Goal: Information Seeking & Learning: Learn about a topic

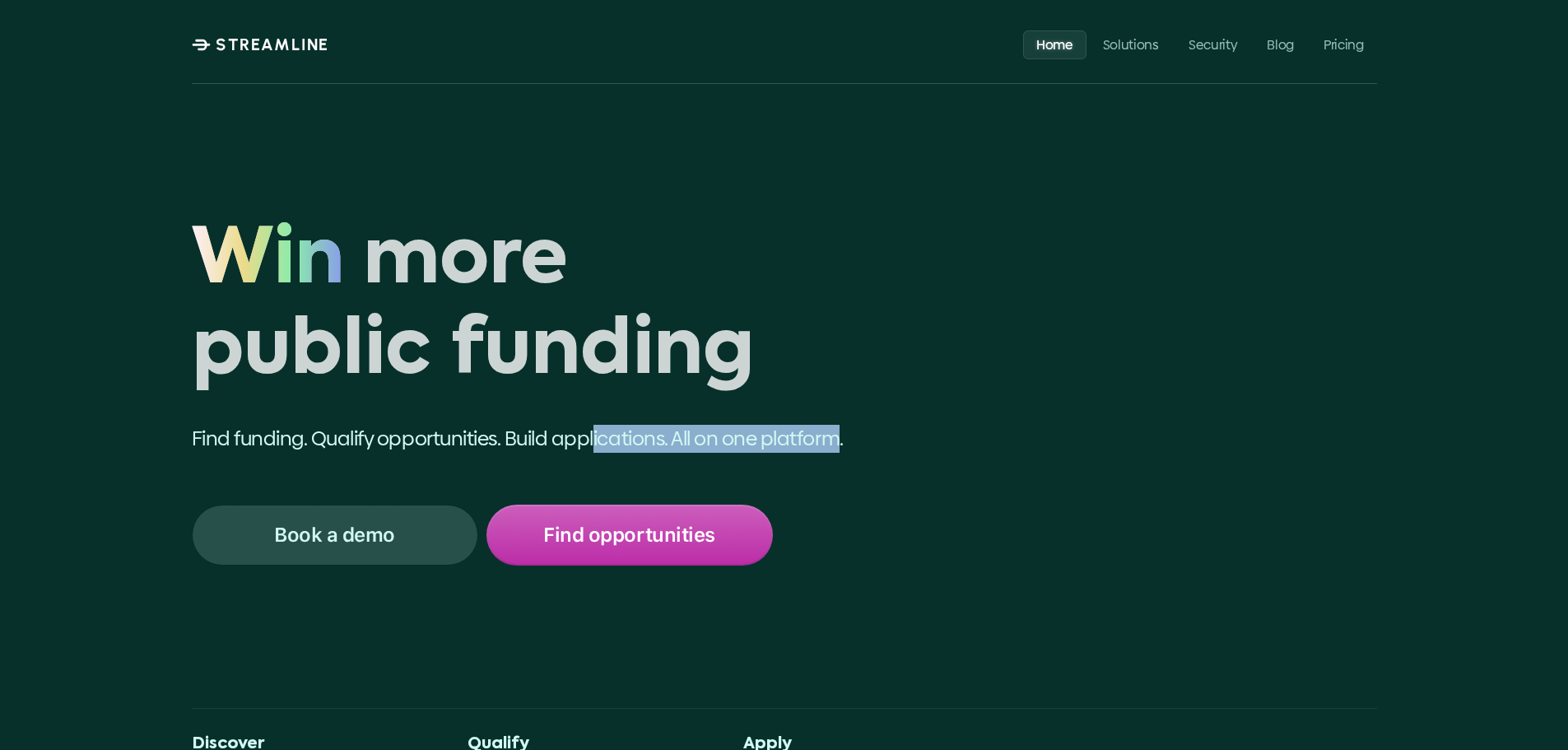
drag, startPoint x: 596, startPoint y: 444, endPoint x: 846, endPoint y: 422, distance: 251.0
click at [845, 422] on div "Win more public funding Win Find funding. Qualify opportunities. Build applicat…" at bounding box center [595, 390] width 806 height 348
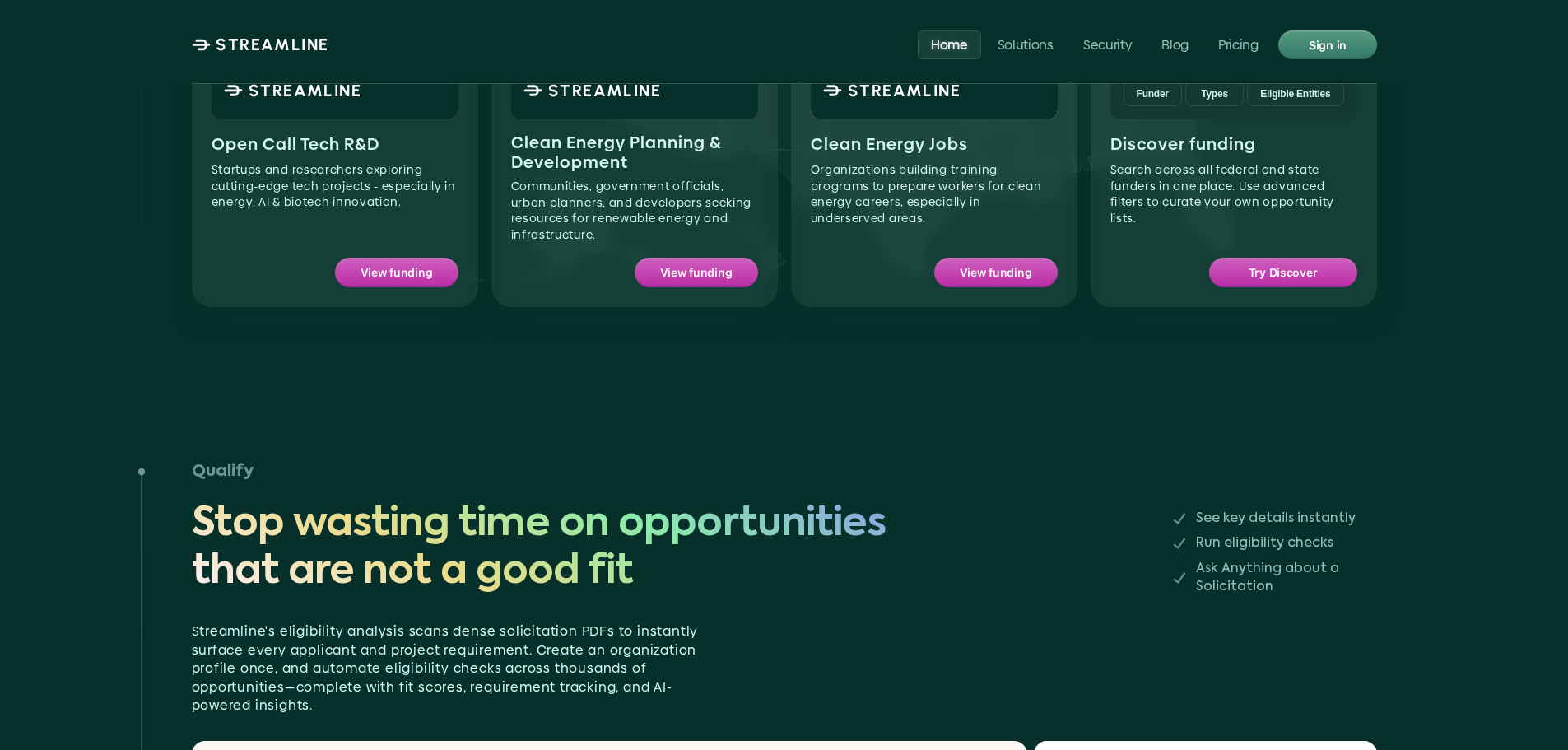
scroll to position [1728, 0]
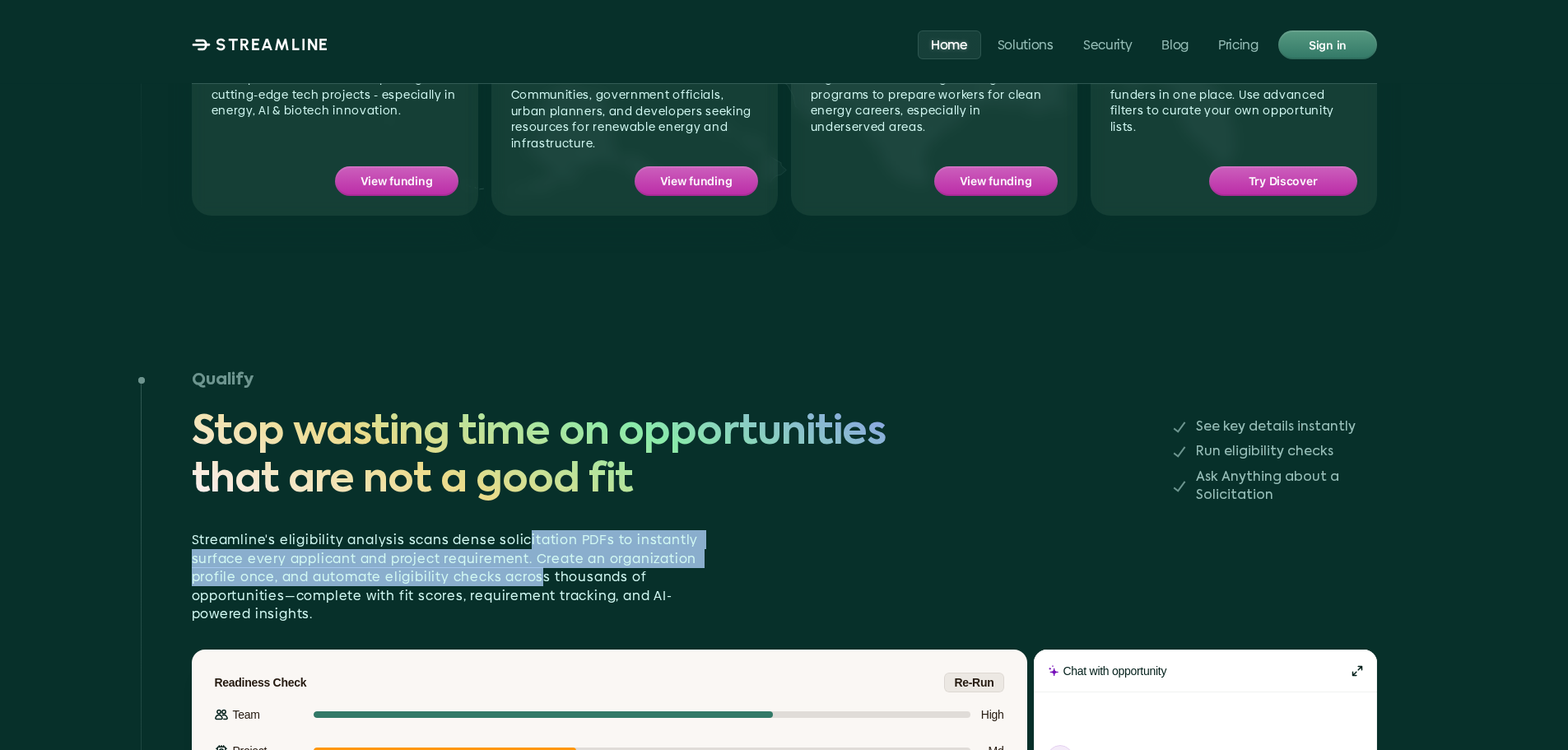
drag, startPoint x: 518, startPoint y: 494, endPoint x: 534, endPoint y: 528, distance: 37.6
click at [534, 531] on p "Streamline's eligibility analysis scans dense solicitation PDFs to instantly su…" at bounding box center [455, 577] width 527 height 92
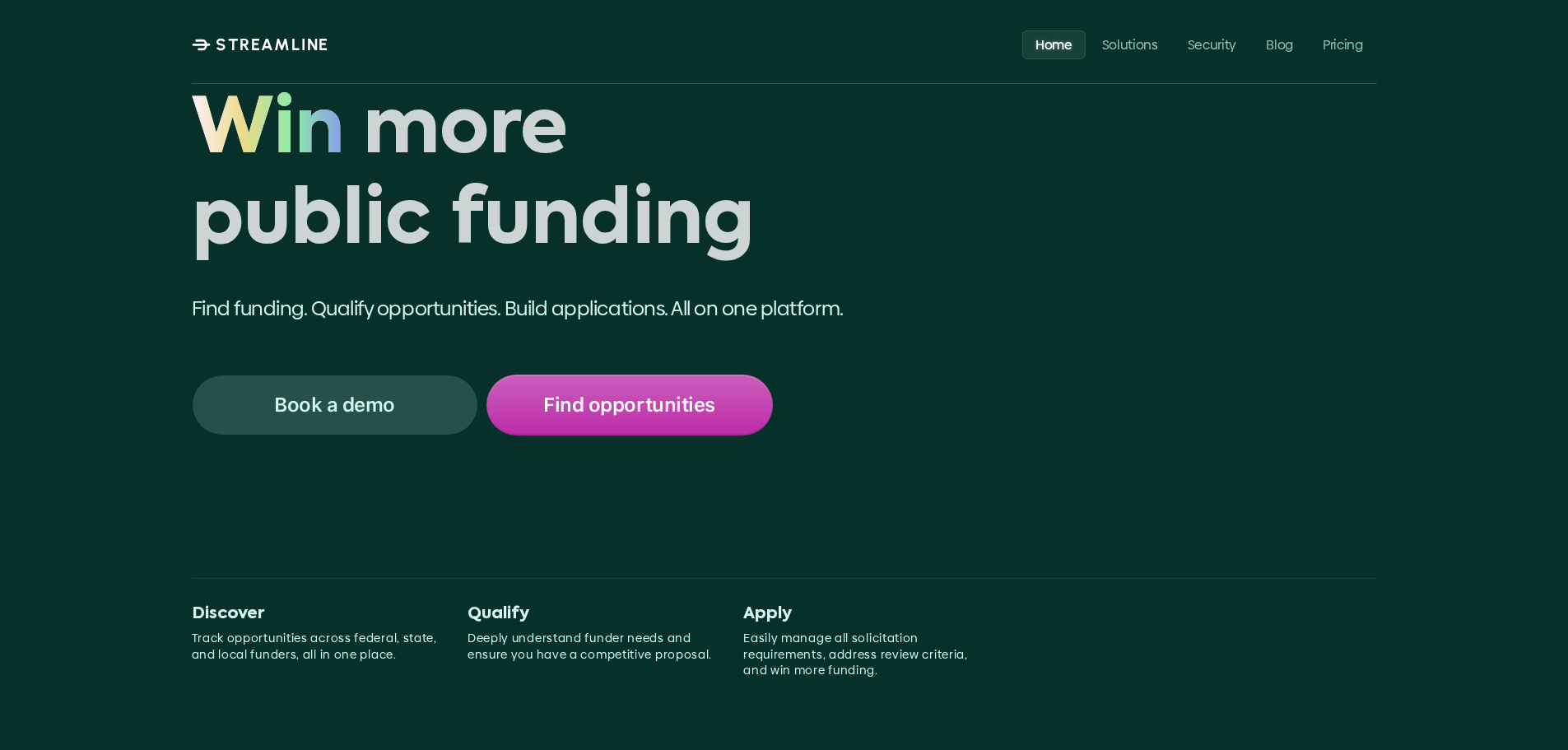
scroll to position [0, 0]
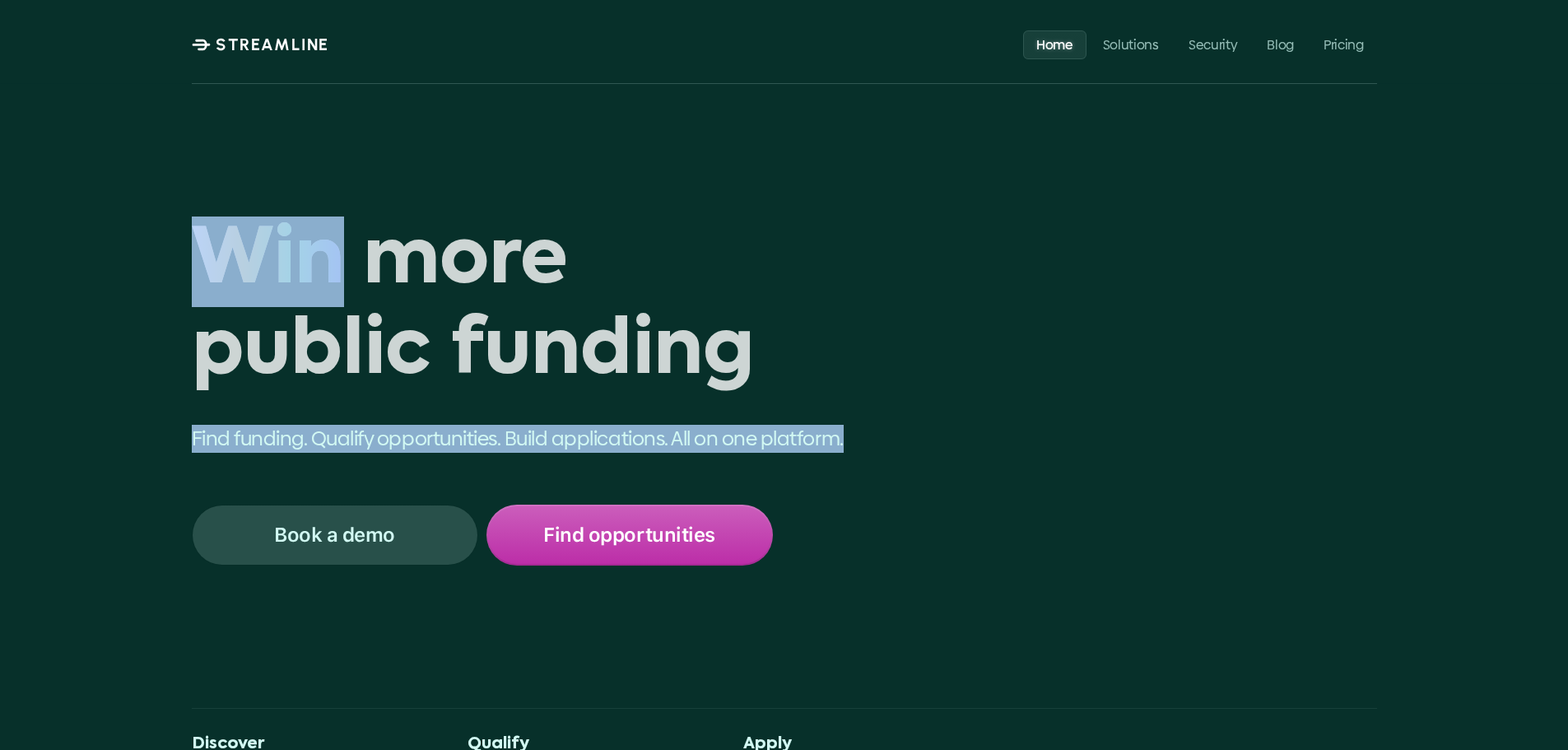
drag, startPoint x: 214, startPoint y: 243, endPoint x: 862, endPoint y: 426, distance: 673.3
click at [862, 426] on div "Win more public funding Win Find funding. Qualify opportunities. Build applicat…" at bounding box center [595, 390] width 806 height 348
click at [862, 426] on p "Find funding. Qualify opportunities. Build applications. All on one platform." at bounding box center [569, 439] width 753 height 28
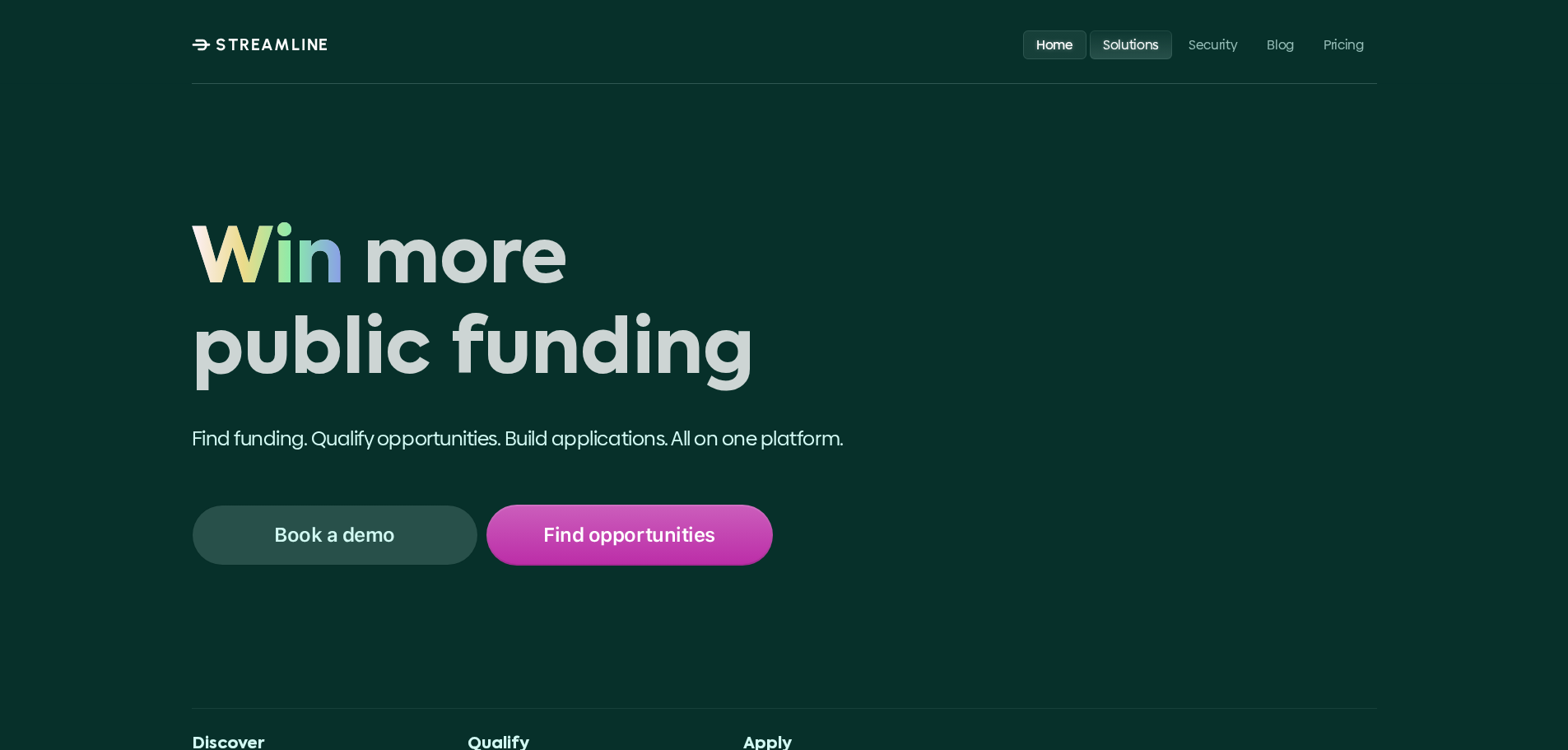
click at [1117, 43] on p "Solutions" at bounding box center [1130, 44] width 56 height 16
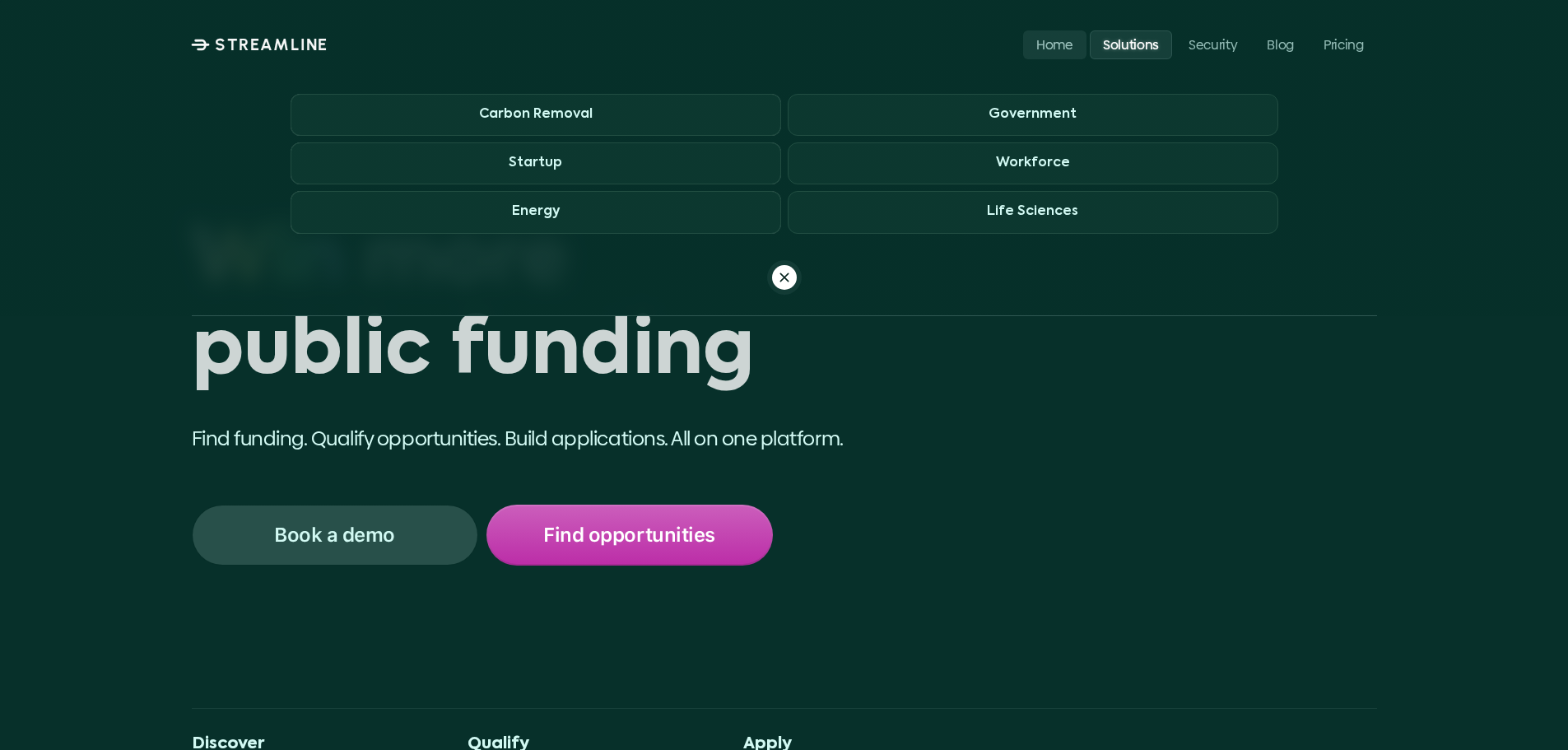
click at [810, 451] on p "Find funding. Qualify opportunities. Build applications. All on one platform." at bounding box center [569, 439] width 753 height 28
click at [777, 285] on div at bounding box center [784, 278] width 28 height 28
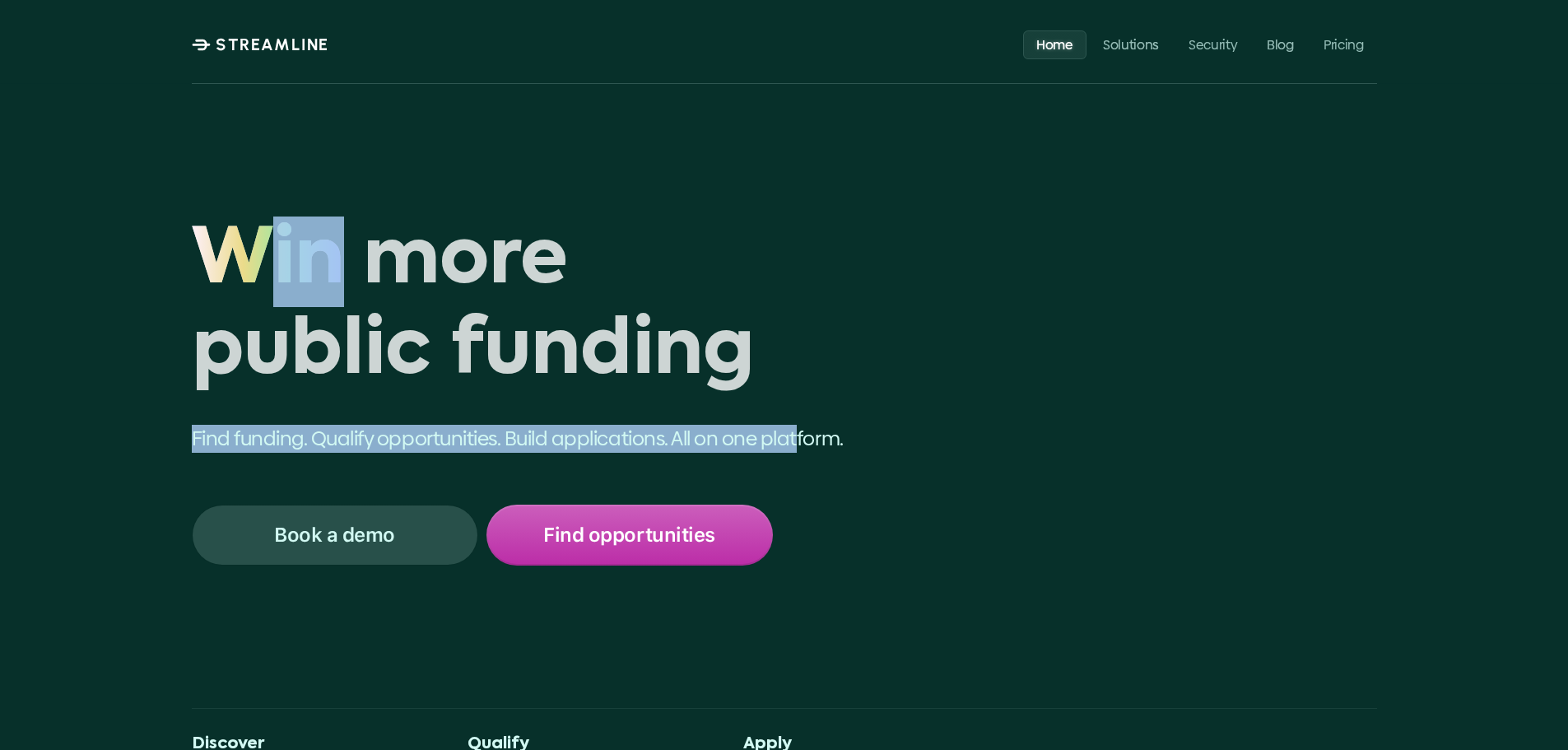
drag, startPoint x: 252, startPoint y: 276, endPoint x: 799, endPoint y: 436, distance: 569.9
click at [799, 436] on div "Win more public funding Win Find funding. Qualify opportunities. Build applicat…" at bounding box center [595, 390] width 806 height 348
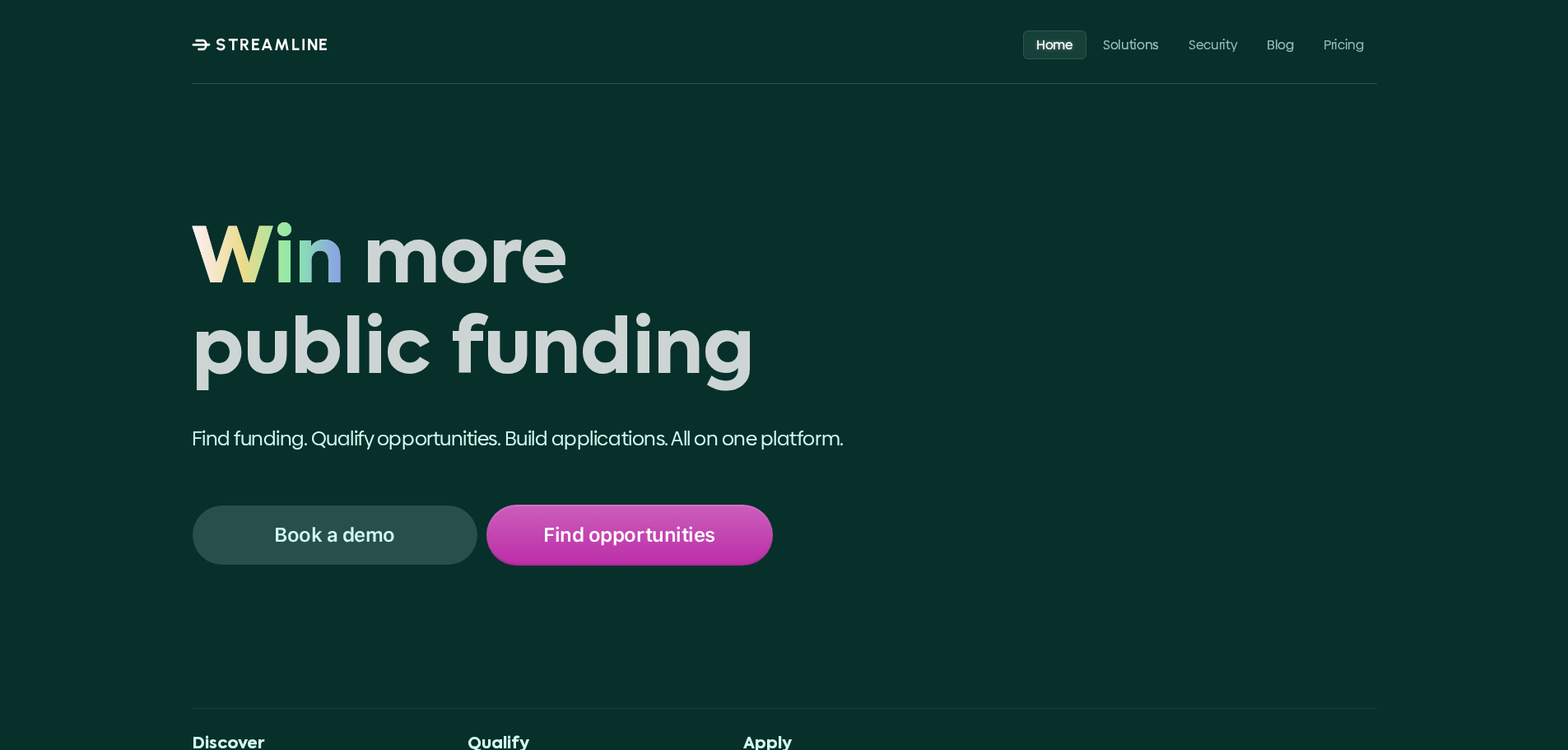
click at [807, 438] on p "Find funding. Qualify opportunities. Build applications. All on one platform." at bounding box center [569, 439] width 753 height 28
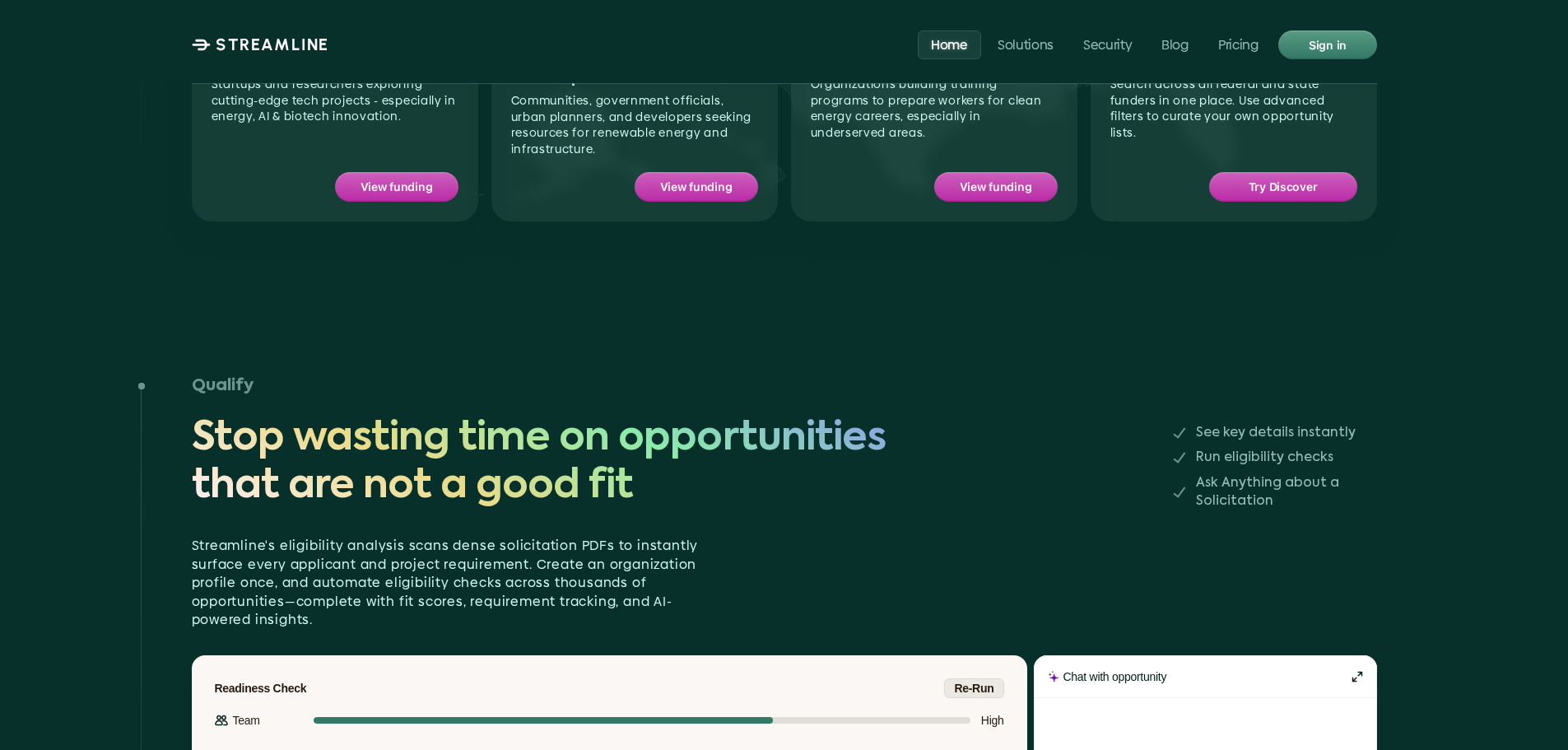
scroll to position [1810, 0]
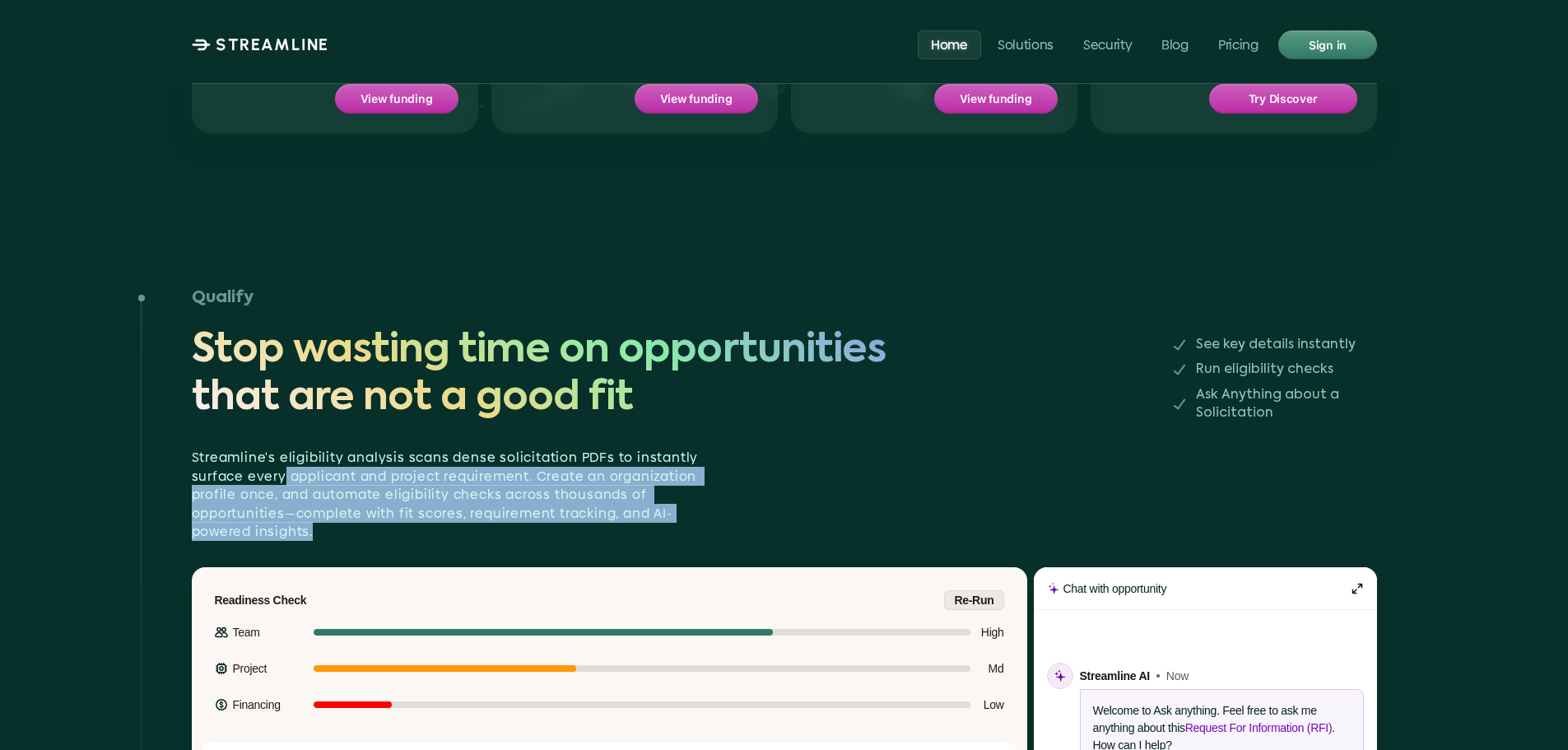
drag, startPoint x: 284, startPoint y: 433, endPoint x: 580, endPoint y: 496, distance: 302.6
click at [580, 496] on div "Qualify Stop wasting time on opportunities that are not a good fit See key deta…" at bounding box center [785, 699] width 1186 height 836
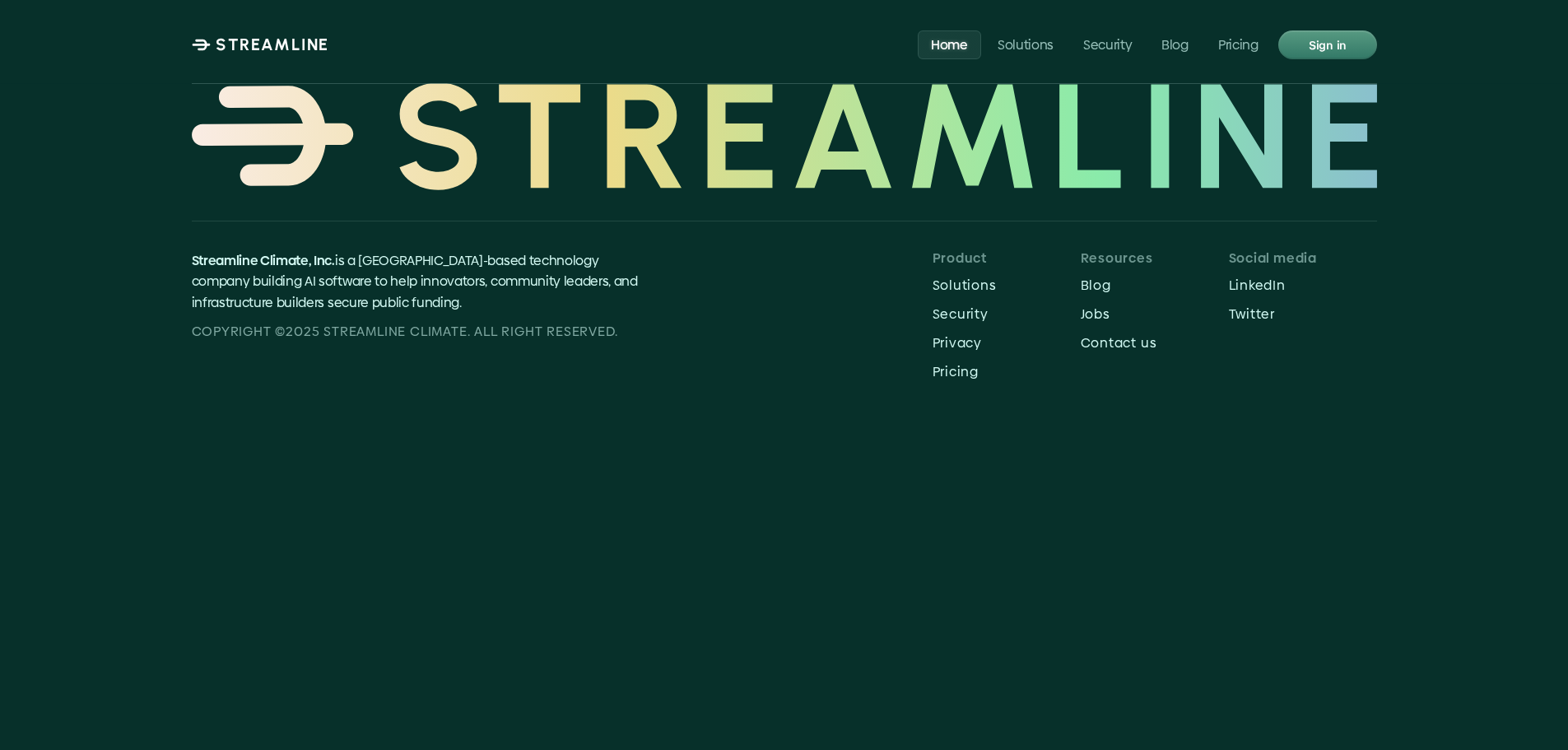
scroll to position [6205, 0]
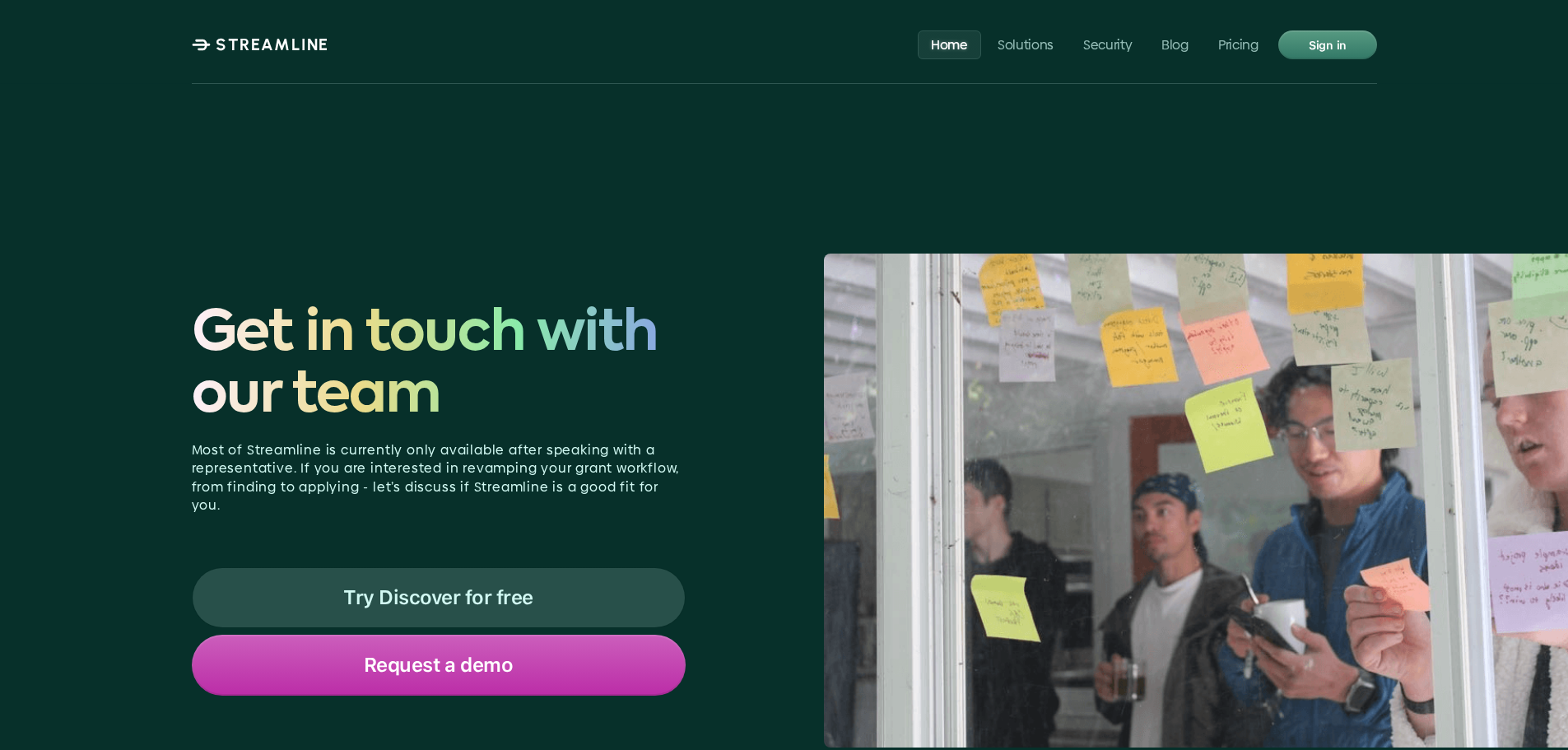
drag, startPoint x: 484, startPoint y: 602, endPoint x: 175, endPoint y: 595, distance: 309.1
click at [159, 593] on div "Get in touch with our team Most of Streamline is currently only available after…" at bounding box center [784, 733] width 1410 height 1119
